Goal: Navigation & Orientation: Find specific page/section

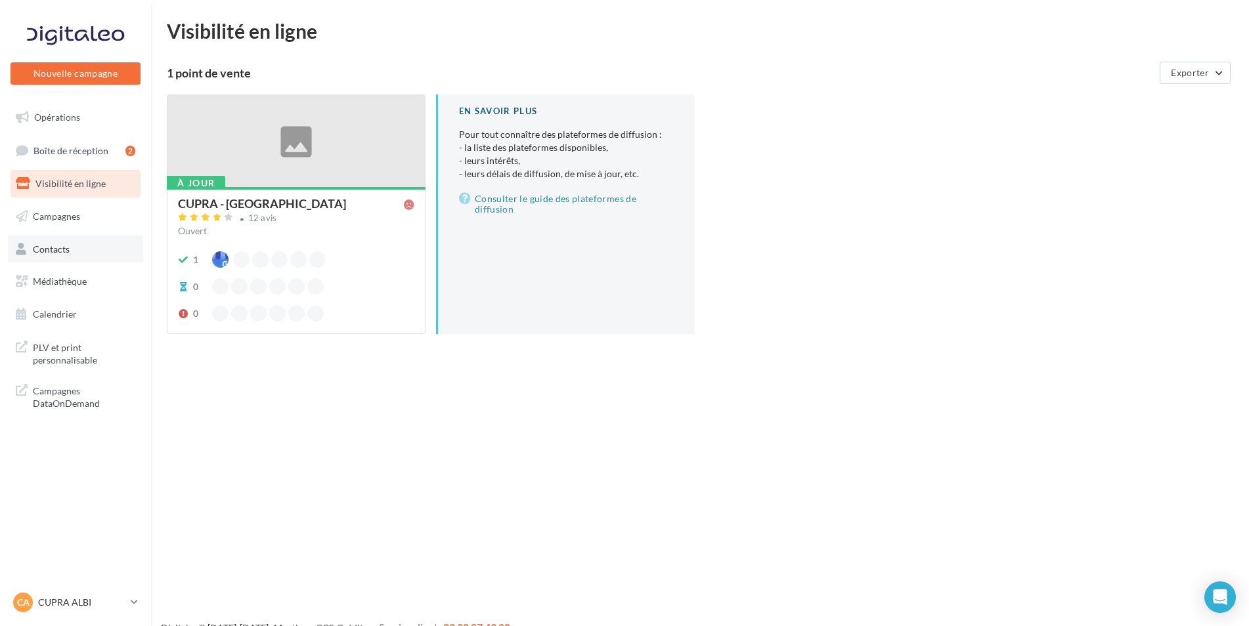
click at [58, 247] on span "Contacts" at bounding box center [51, 248] width 37 height 11
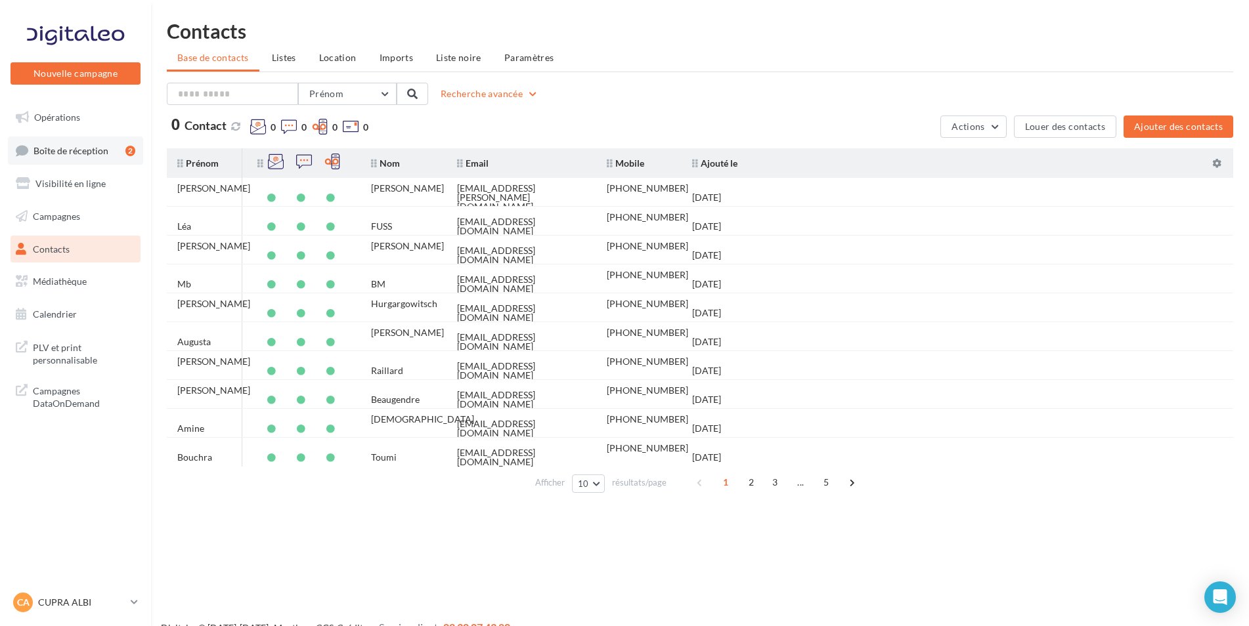
click at [26, 145] on icon at bounding box center [22, 151] width 12 height 18
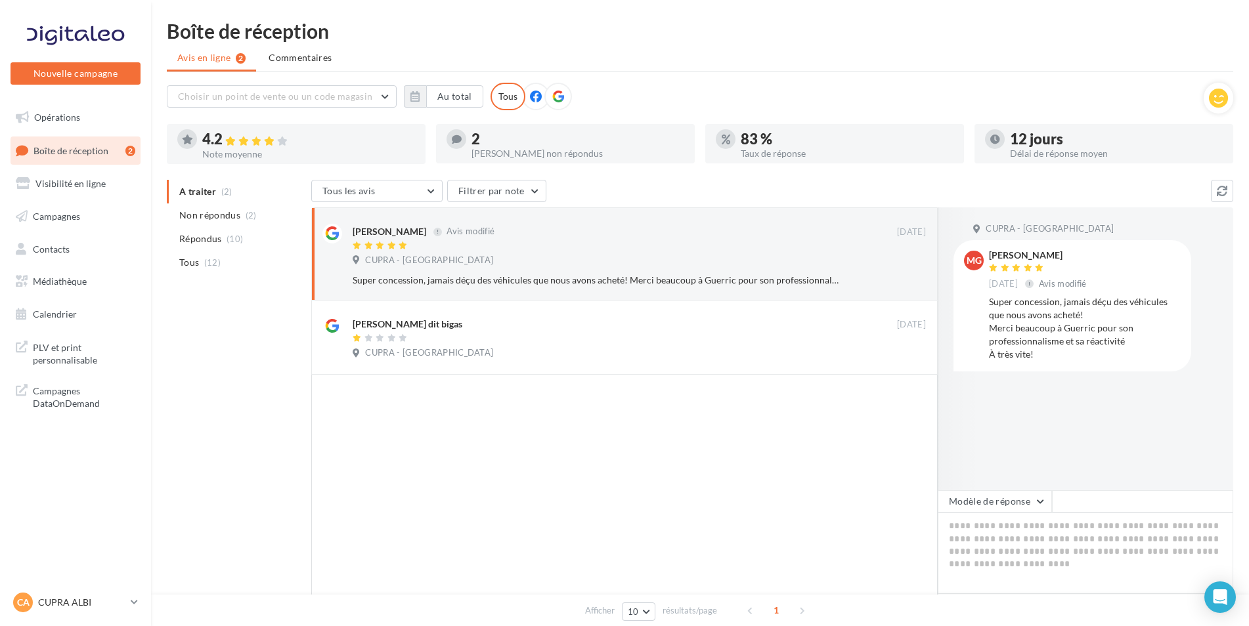
click at [617, 39] on div "Boîte de réception" at bounding box center [700, 31] width 1066 height 20
click at [72, 352] on span "PLV et print personnalisable" at bounding box center [84, 353] width 102 height 28
click at [56, 347] on span "PLV et print personnalisable" at bounding box center [84, 353] width 102 height 28
click at [116, 598] on p "CUPRA ALBI" at bounding box center [81, 602] width 87 height 13
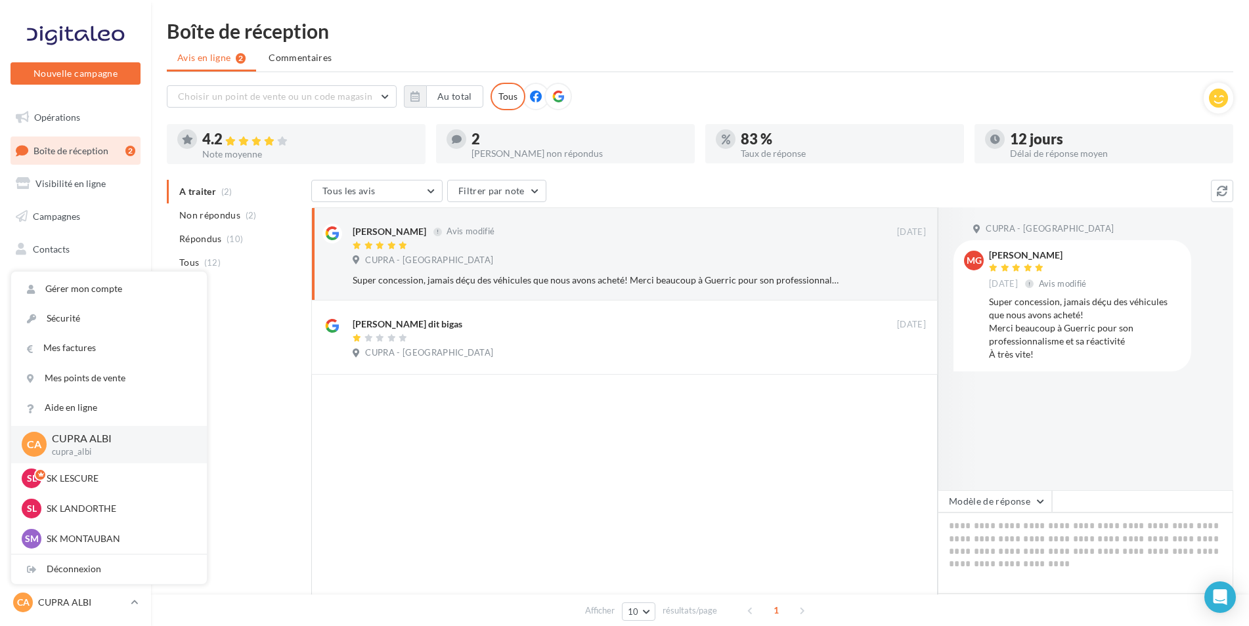
click at [341, 482] on div at bounding box center [624, 501] width 626 height 253
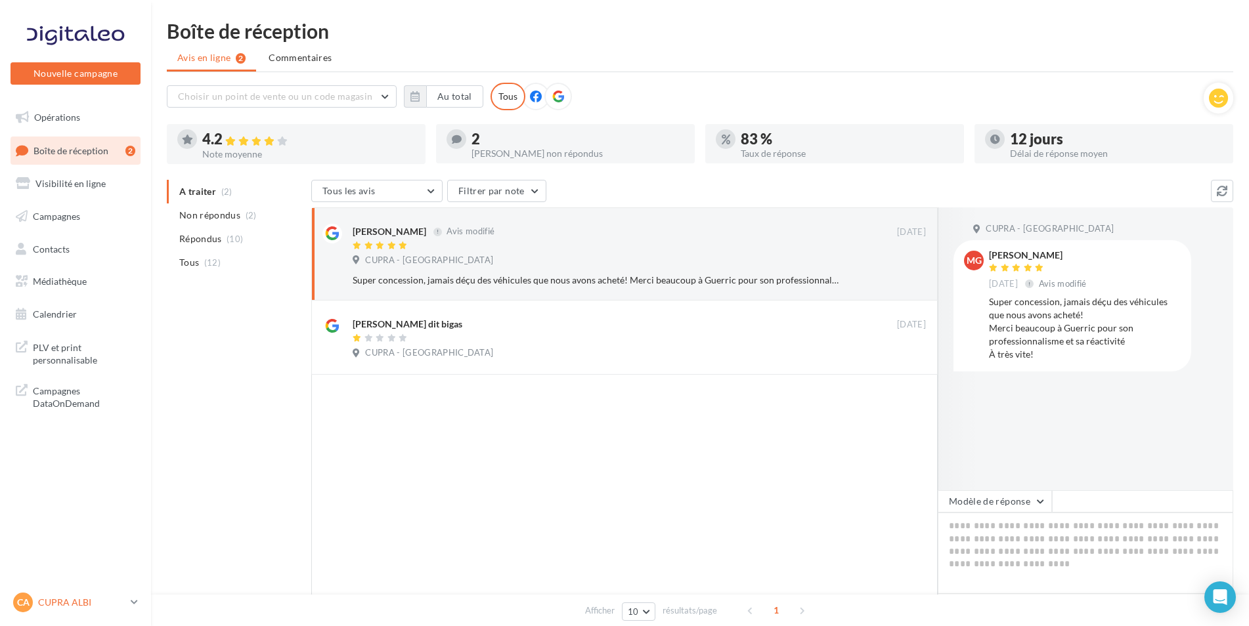
click at [93, 605] on p "CUPRA ALBI" at bounding box center [81, 602] width 87 height 13
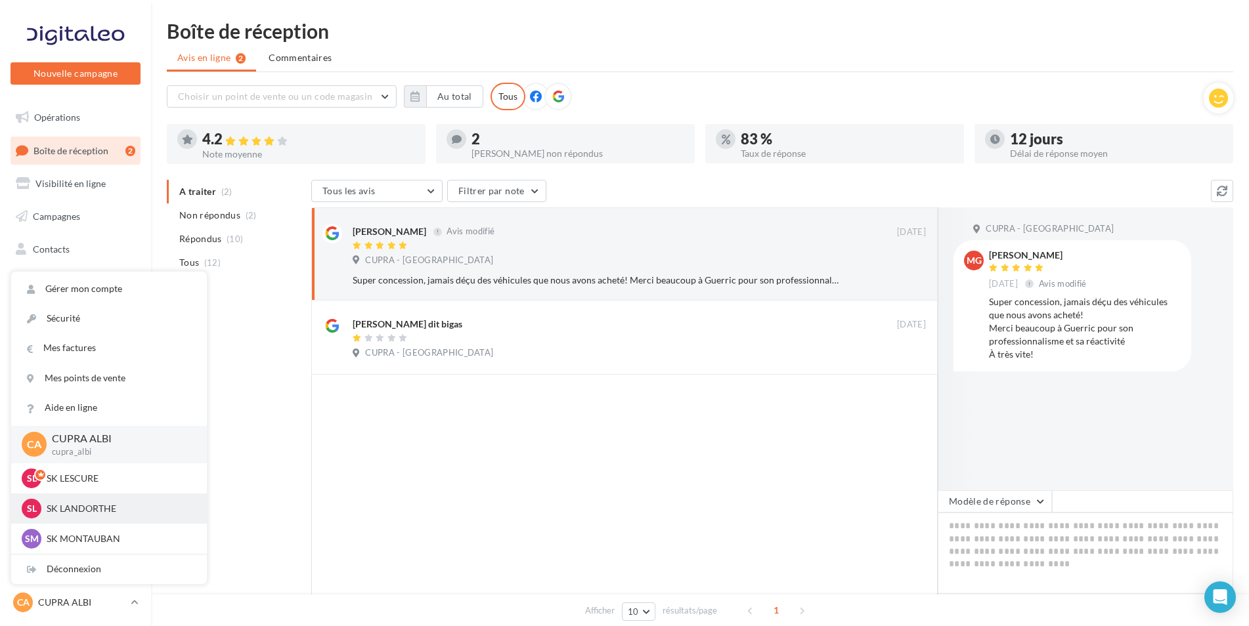
click at [112, 512] on p "SK LANDORTHE" at bounding box center [119, 508] width 144 height 13
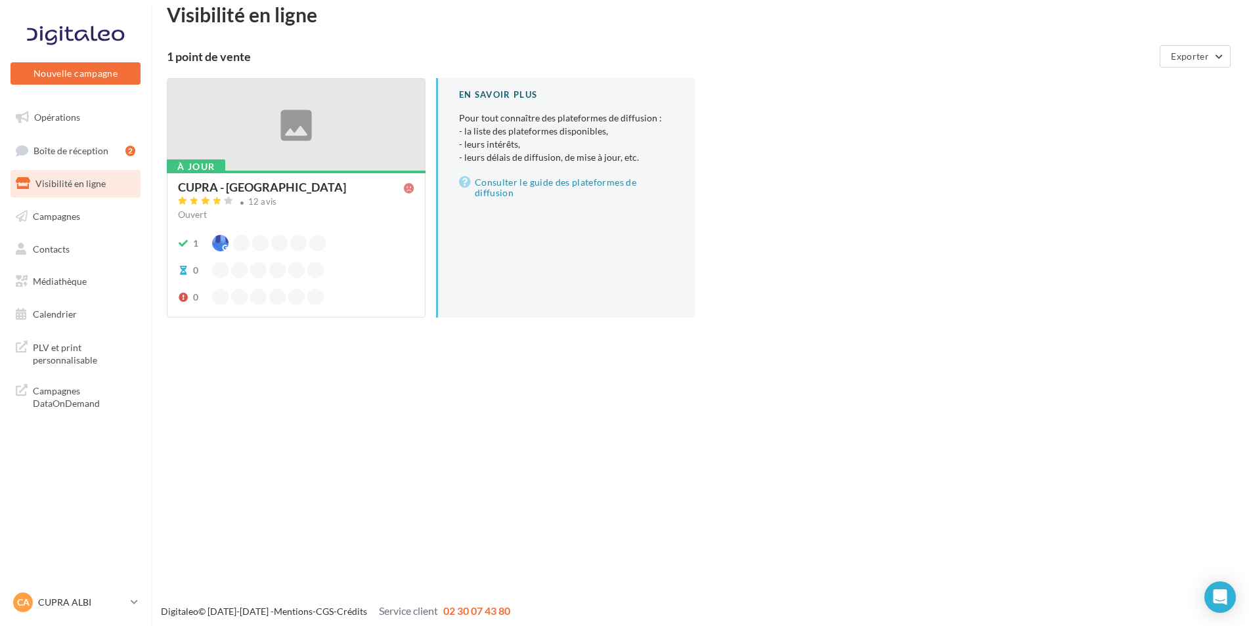
scroll to position [21, 0]
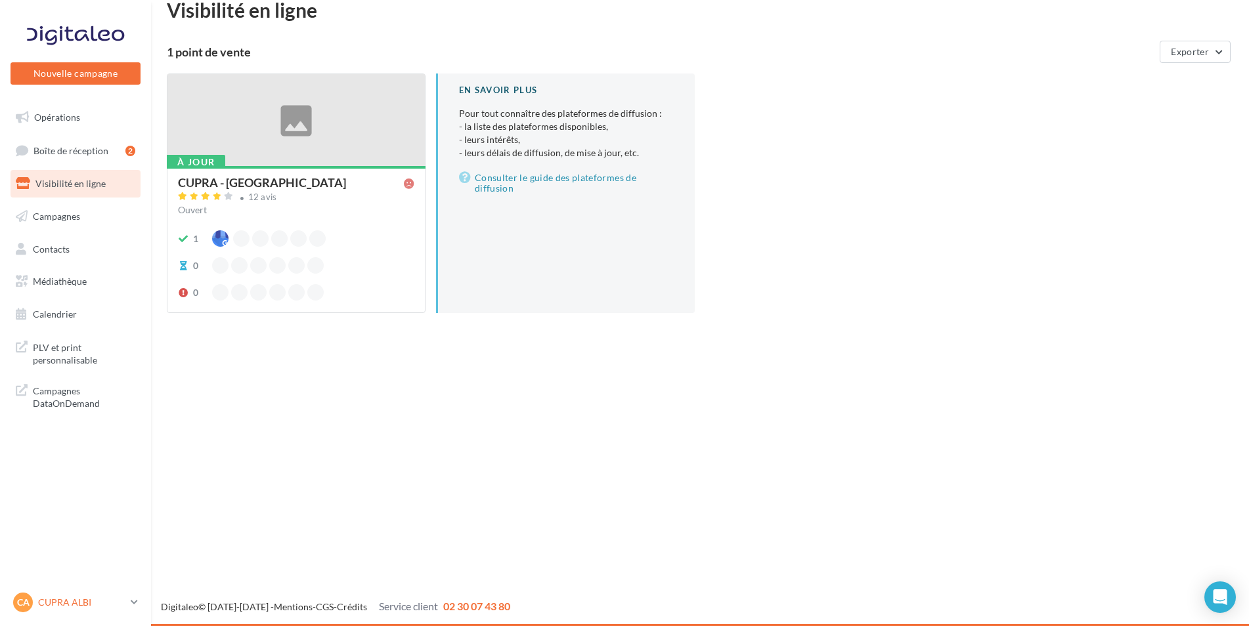
click at [63, 598] on p "CUPRA ALBI" at bounding box center [81, 602] width 87 height 13
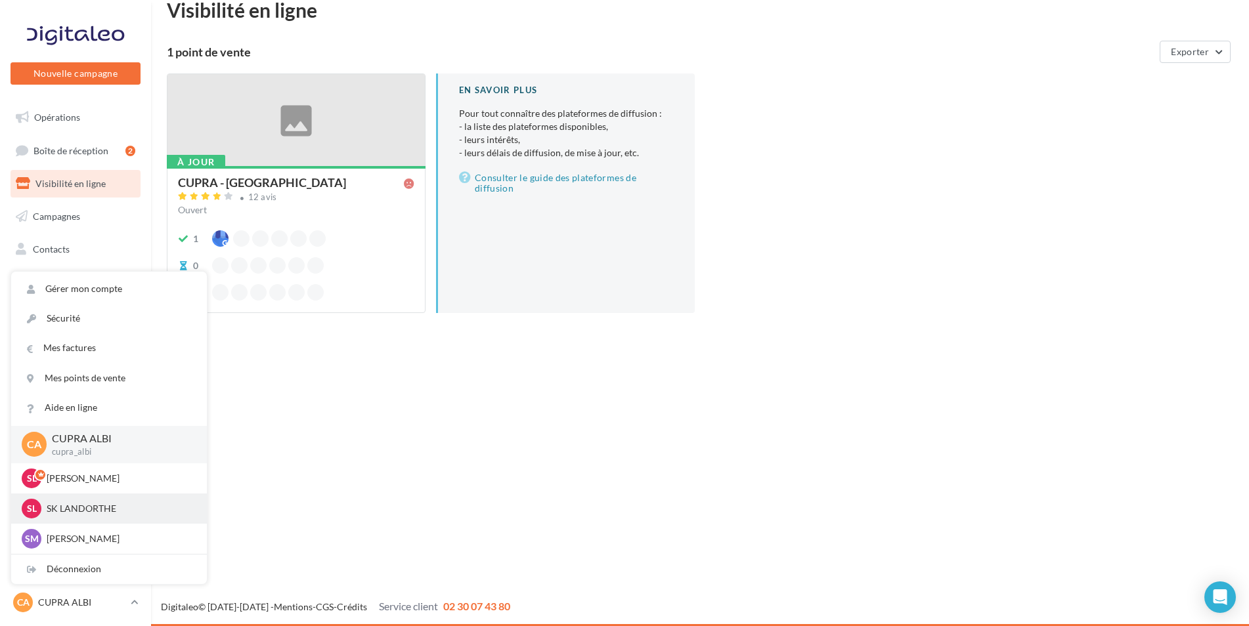
click at [102, 511] on p "SK LANDORTHE" at bounding box center [119, 508] width 144 height 13
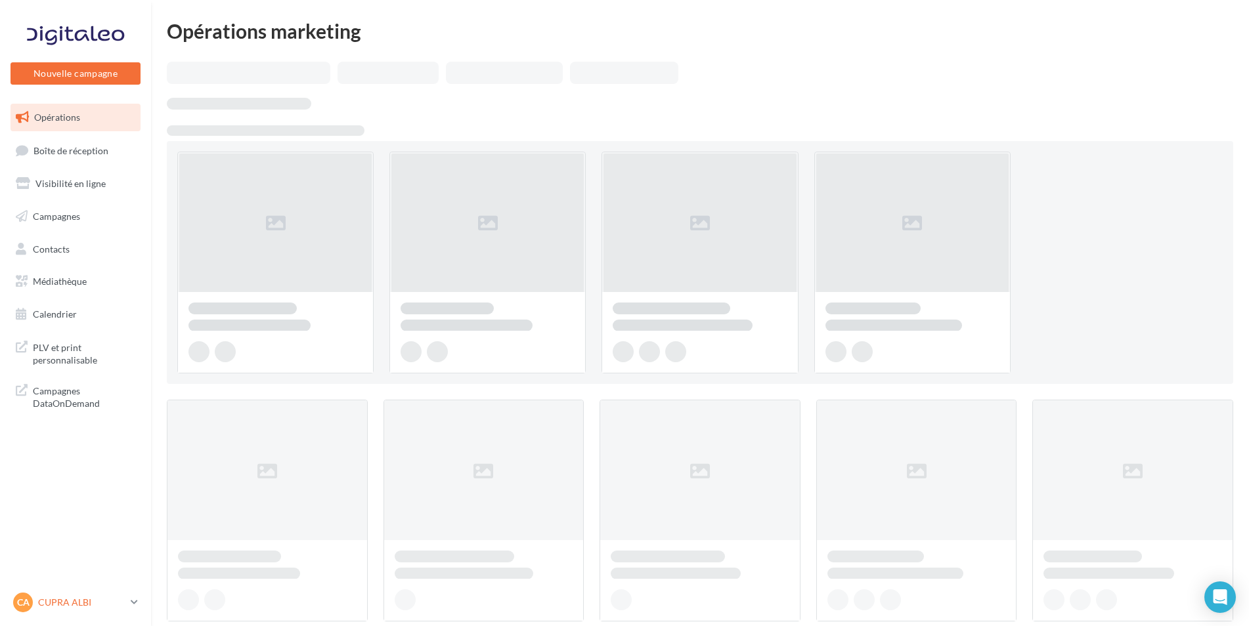
click at [102, 608] on p "CUPRA ALBI" at bounding box center [81, 602] width 87 height 13
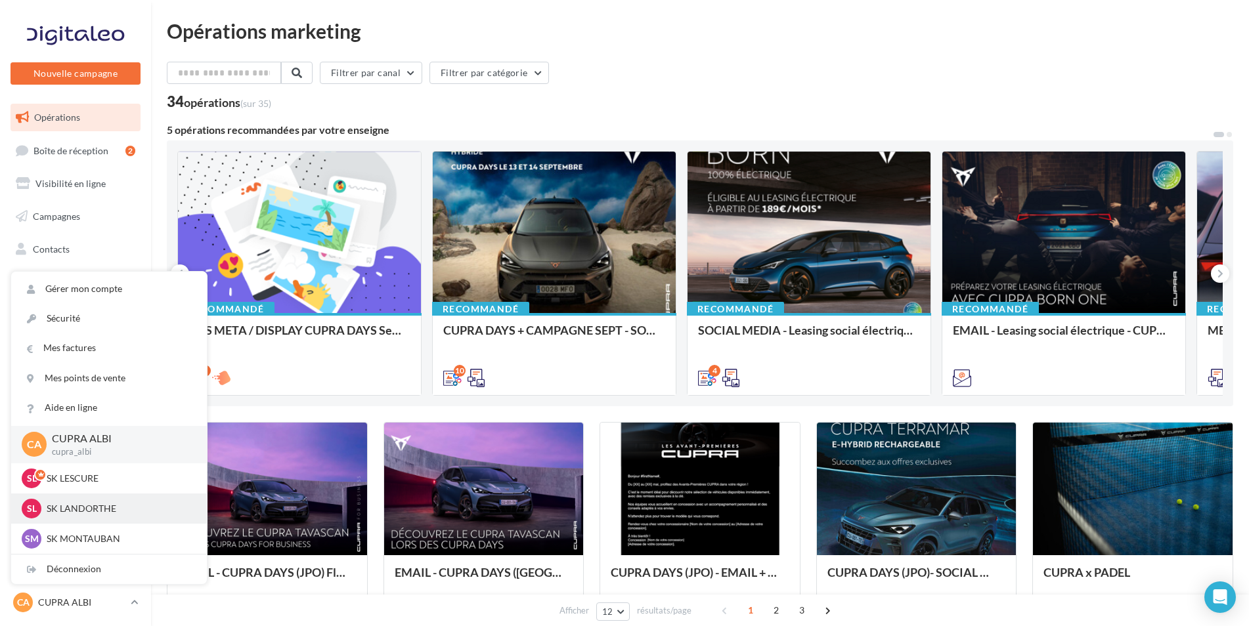
click at [95, 515] on p "SK LANDORTHE" at bounding box center [119, 508] width 144 height 13
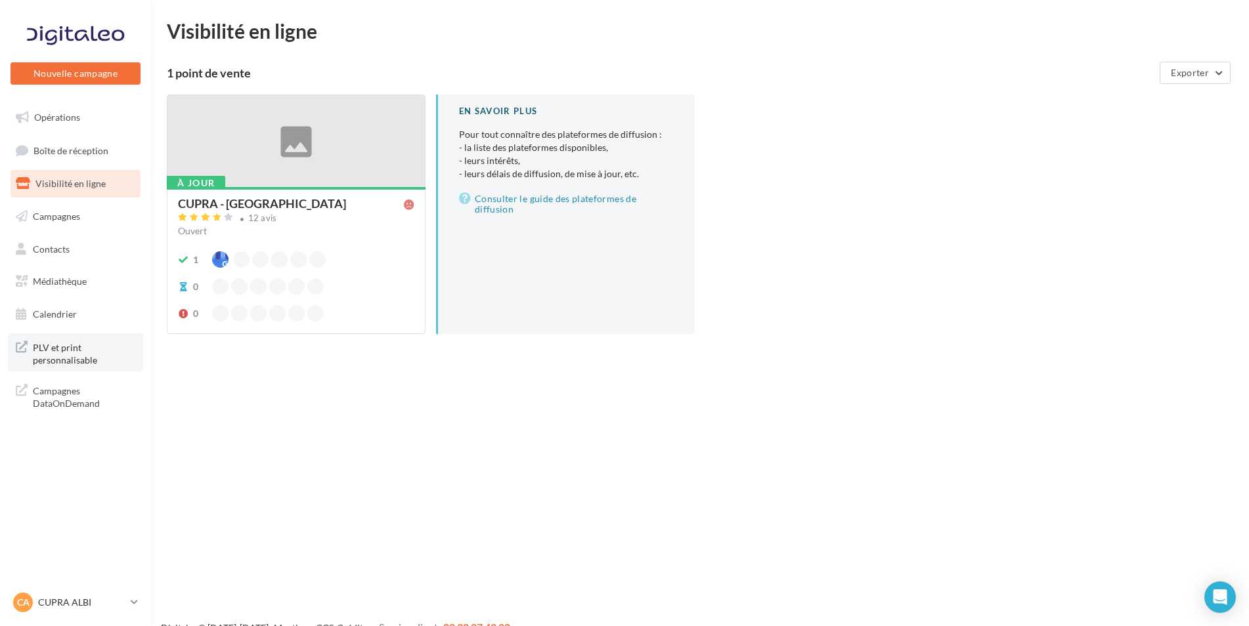
click at [60, 346] on span "PLV et print personnalisable" at bounding box center [84, 353] width 102 height 28
click at [87, 598] on p "CUPRA ALBI" at bounding box center [81, 602] width 87 height 13
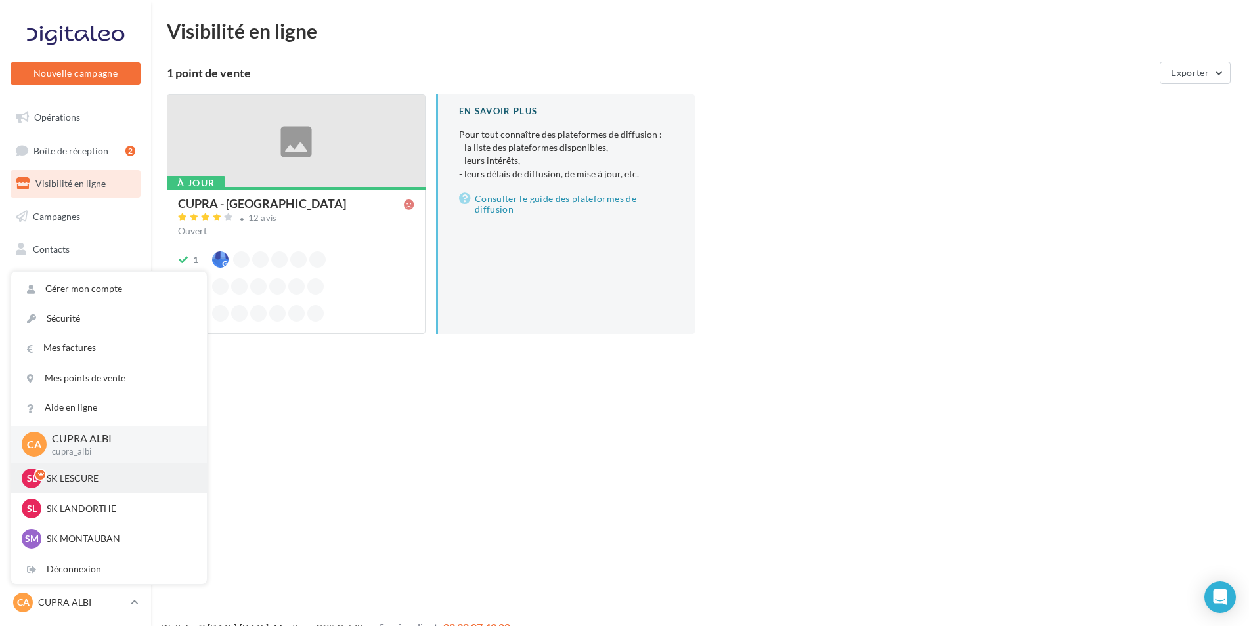
click at [89, 473] on p "SK LESCURE" at bounding box center [119, 478] width 144 height 13
